Goal: Use online tool/utility: Utilize a website feature to perform a specific function

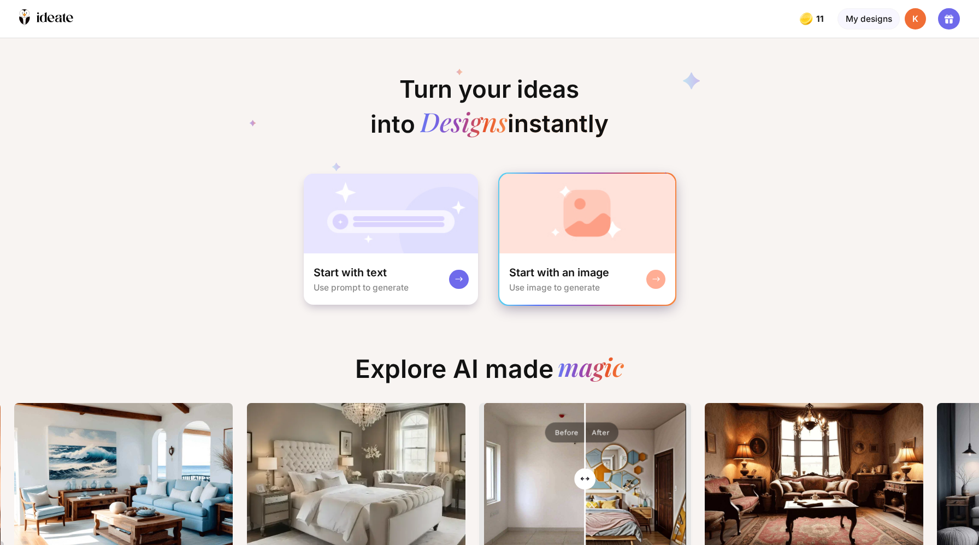
click at [568, 266] on div "Start with an image" at bounding box center [559, 273] width 100 height 14
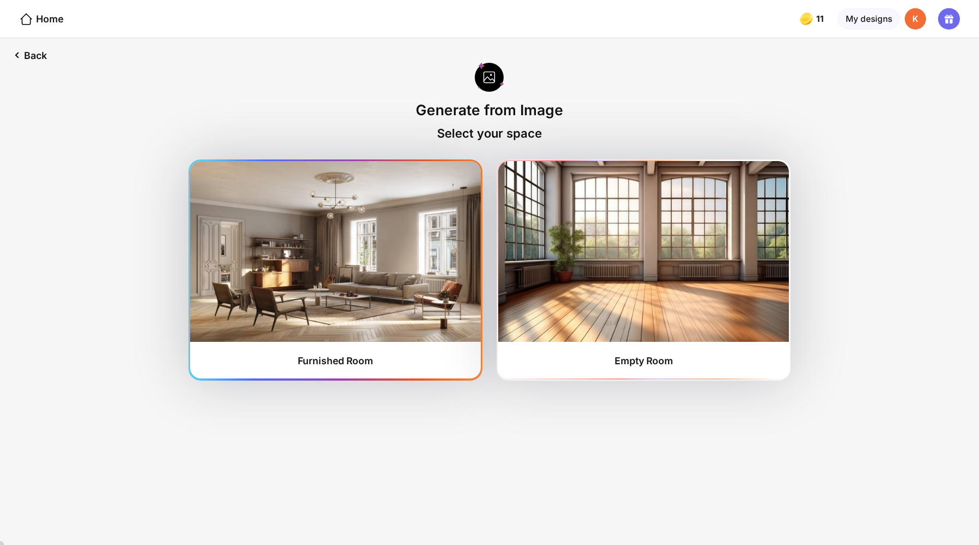
click at [341, 355] on div "Furnished Room" at bounding box center [335, 360] width 75 height 11
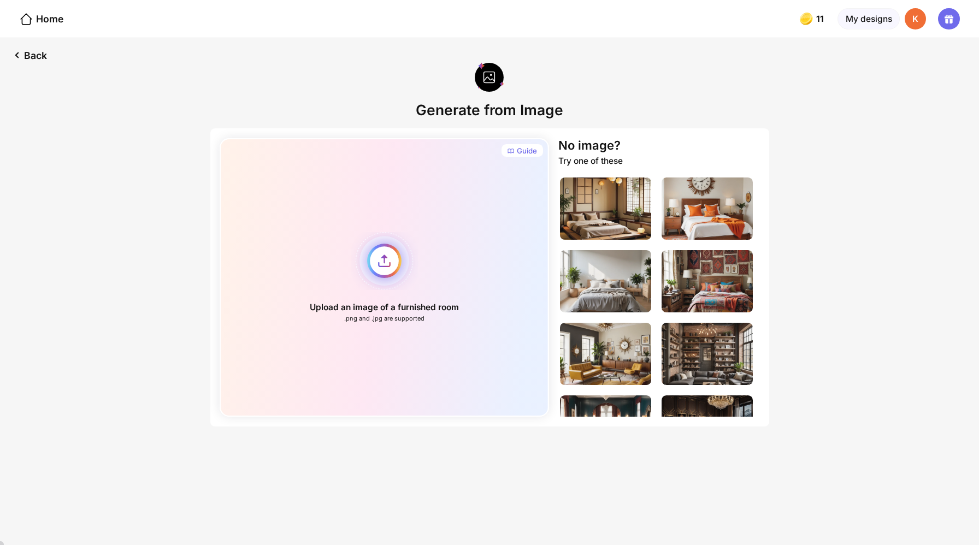
click at [389, 243] on div "Upload an image of a furnished room .png and .jpg are supported" at bounding box center [385, 277] width 330 height 279
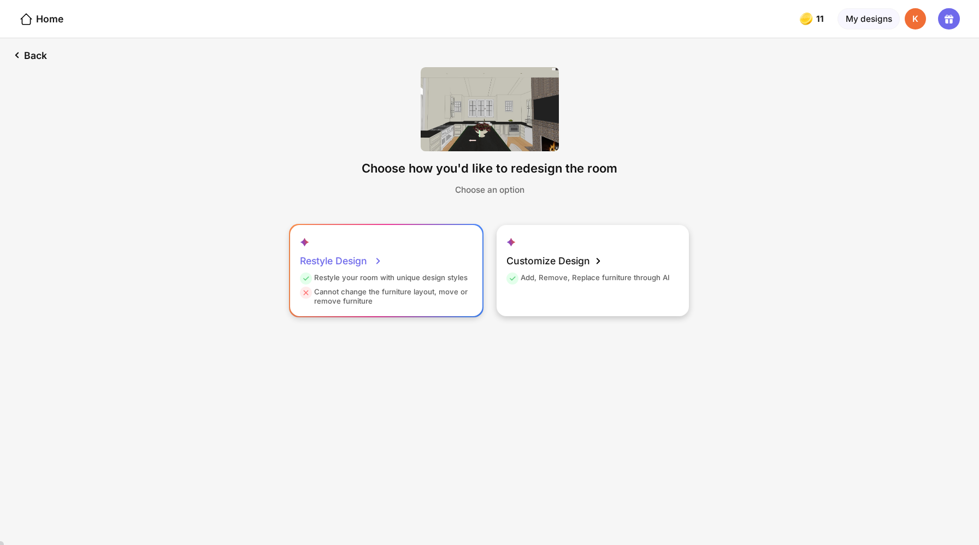
click at [367, 273] on div "Restyle your room with unique design styles" at bounding box center [384, 280] width 168 height 14
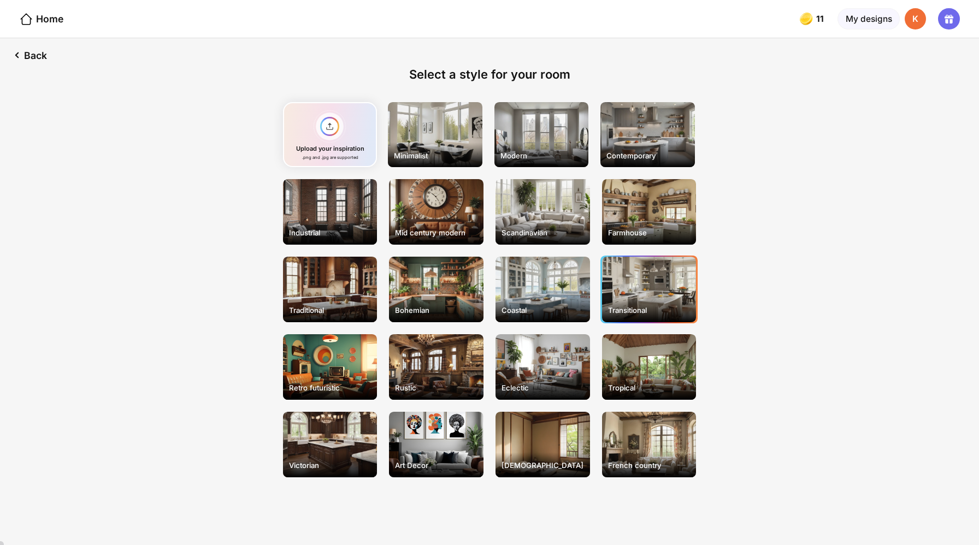
click at [652, 272] on div "Transitional" at bounding box center [649, 290] width 95 height 66
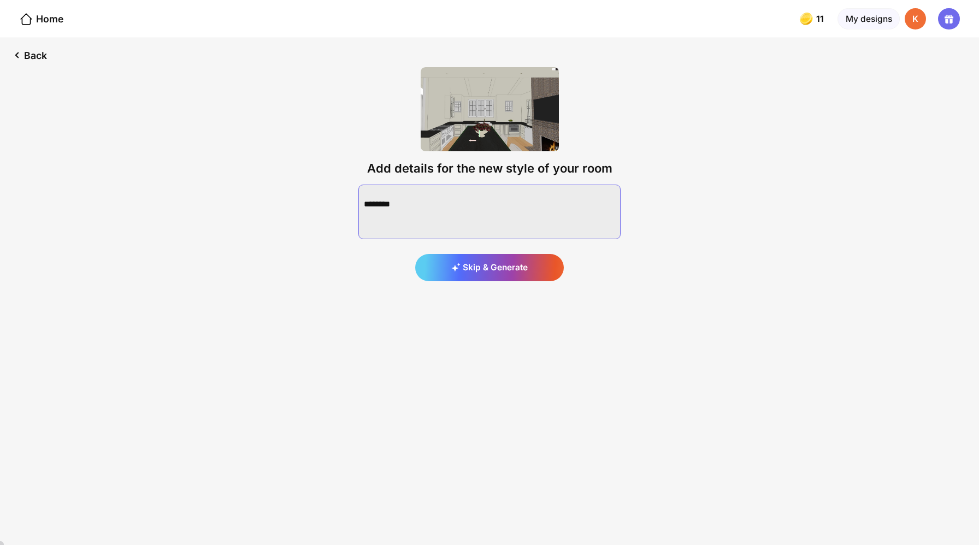
click at [433, 203] on textarea at bounding box center [490, 212] width 262 height 55
click at [426, 185] on textarea at bounding box center [490, 212] width 262 height 55
click at [487, 185] on textarea at bounding box center [490, 212] width 262 height 55
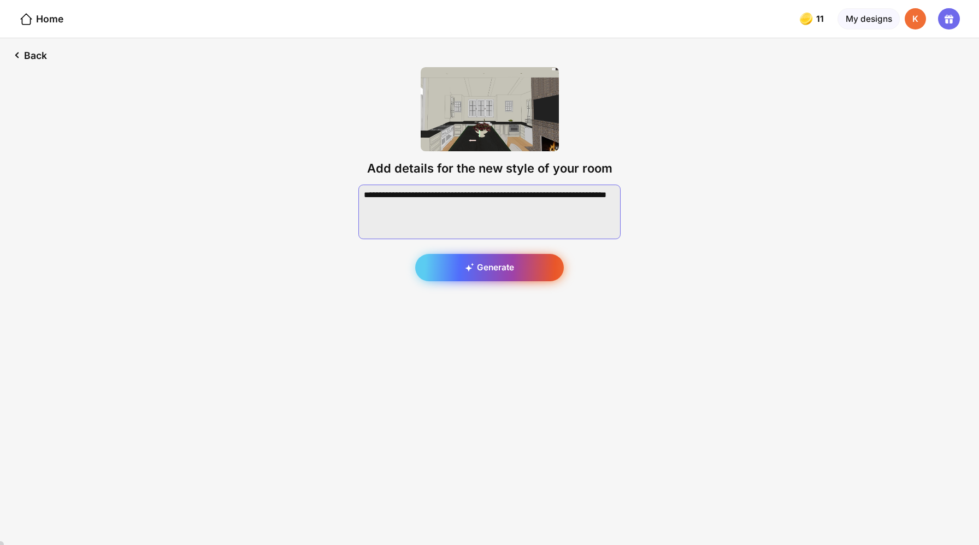
type textarea "**********"
click at [495, 254] on div "Generate" at bounding box center [489, 267] width 149 height 27
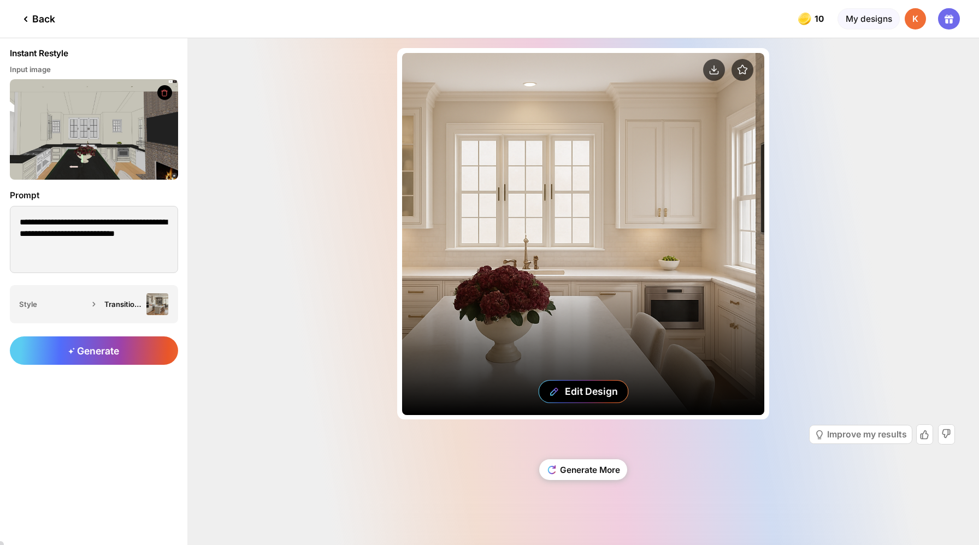
click at [427, 267] on div "Edit Design" at bounding box center [583, 234] width 362 height 362
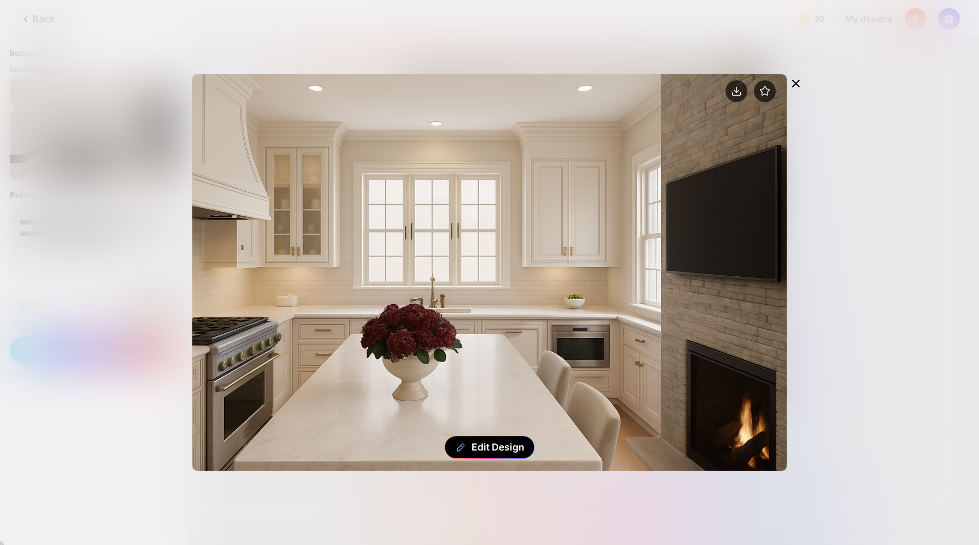
click at [802, 77] on icon at bounding box center [795, 83] width 13 height 13
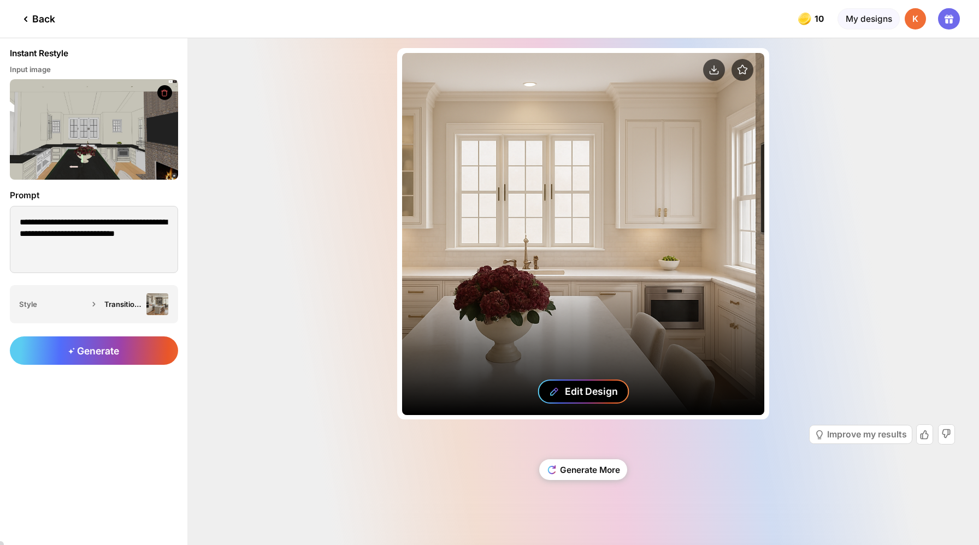
click at [578, 397] on div "Edit Design" at bounding box center [591, 391] width 53 height 11
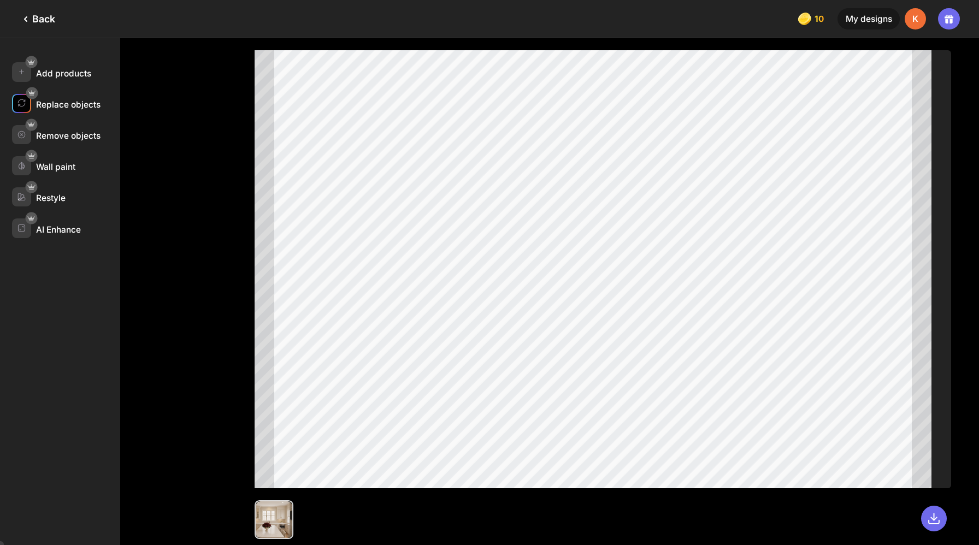
click at [48, 99] on div "Replace objects" at bounding box center [68, 104] width 64 height 10
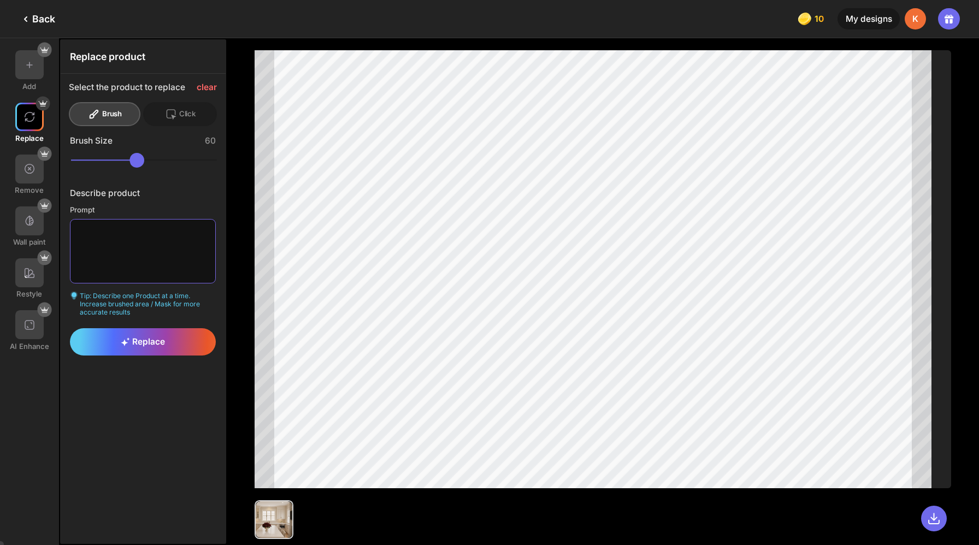
click at [89, 231] on textarea at bounding box center [143, 251] width 146 height 64
type textarea "**********"
click at [132, 328] on div "Replace" at bounding box center [143, 341] width 146 height 27
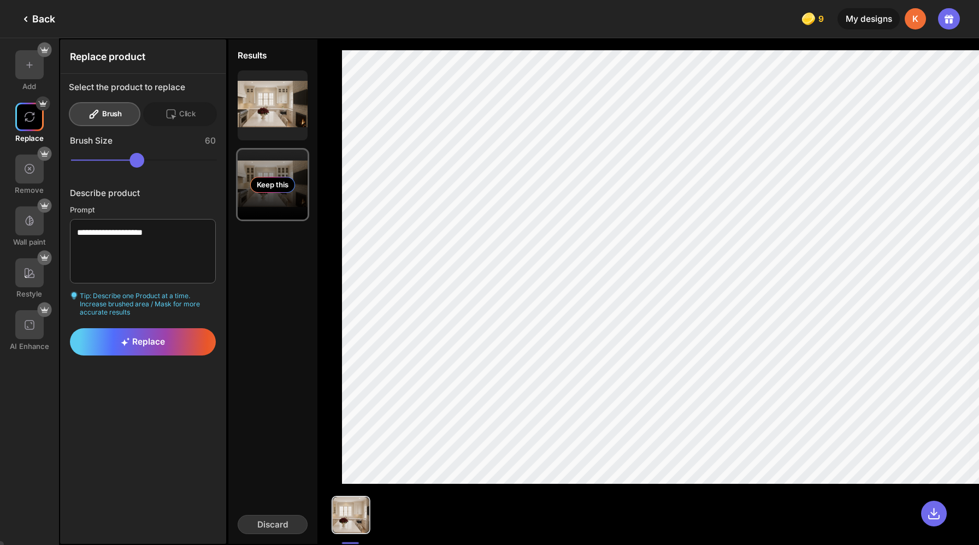
click at [250, 177] on div "Keep this" at bounding box center [272, 184] width 45 height 15
